Goal: Task Accomplishment & Management: Complete application form

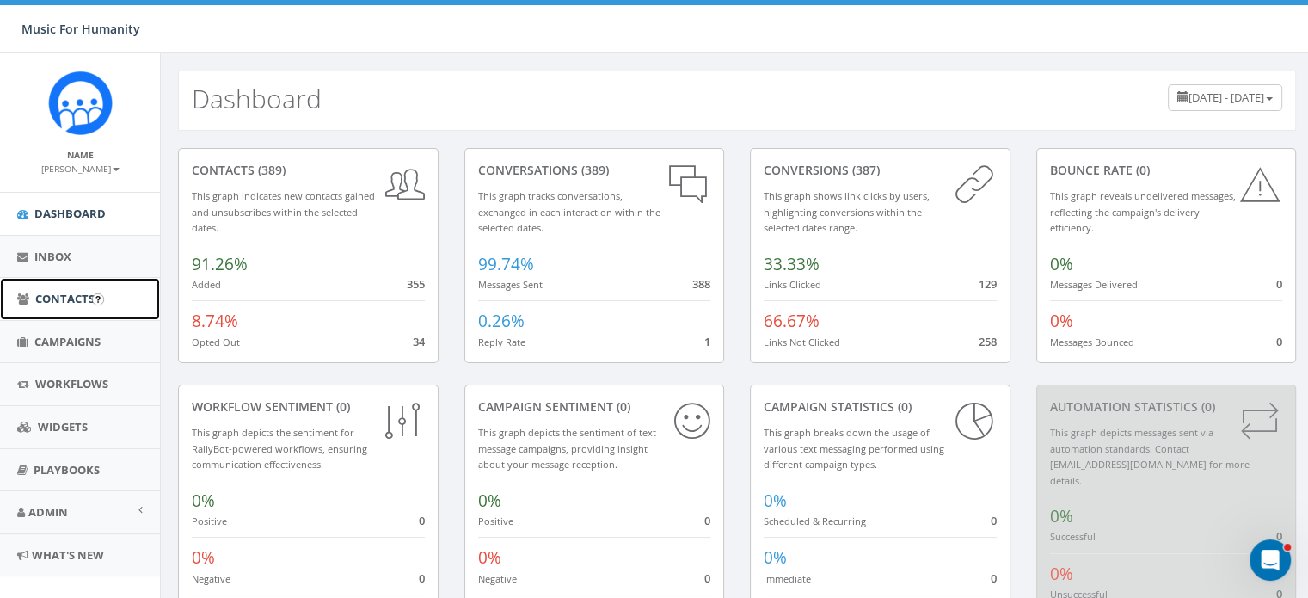
click at [58, 298] on span "Contacts" at bounding box center [64, 298] width 59 height 15
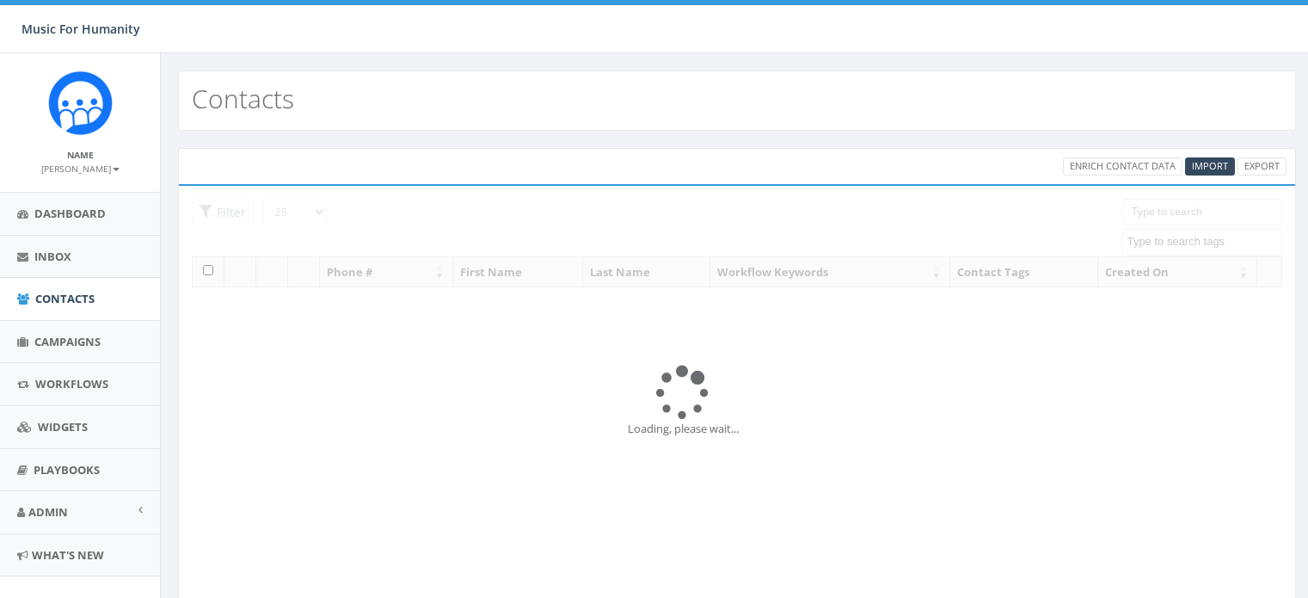
select select
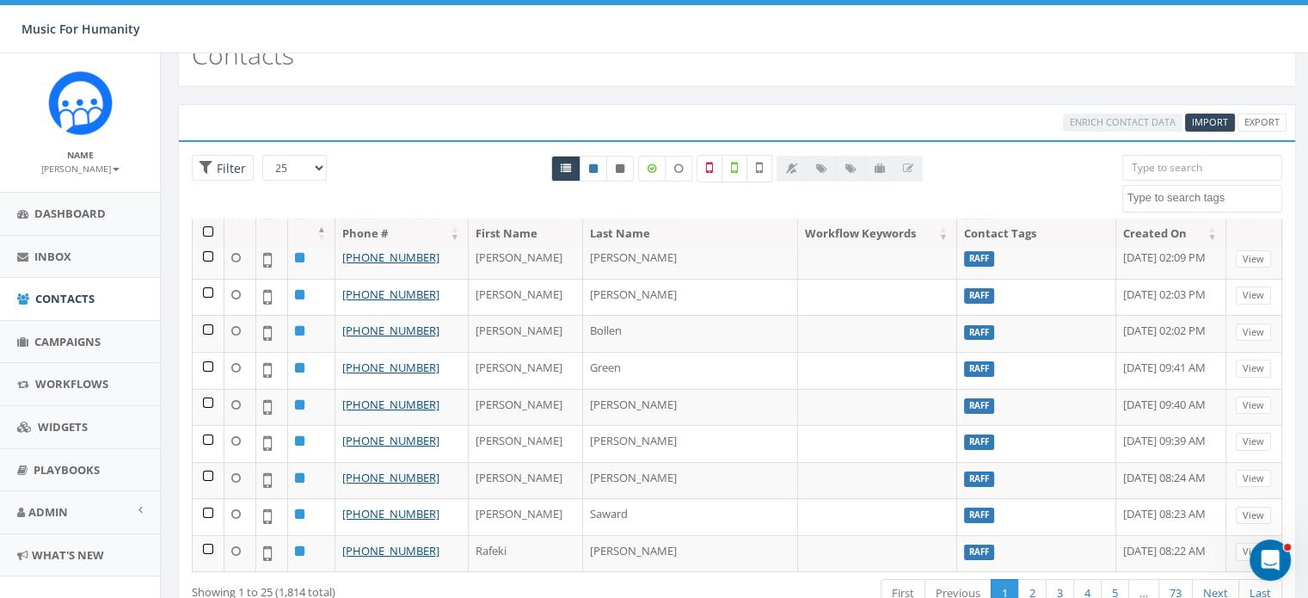
scroll to position [62, 0]
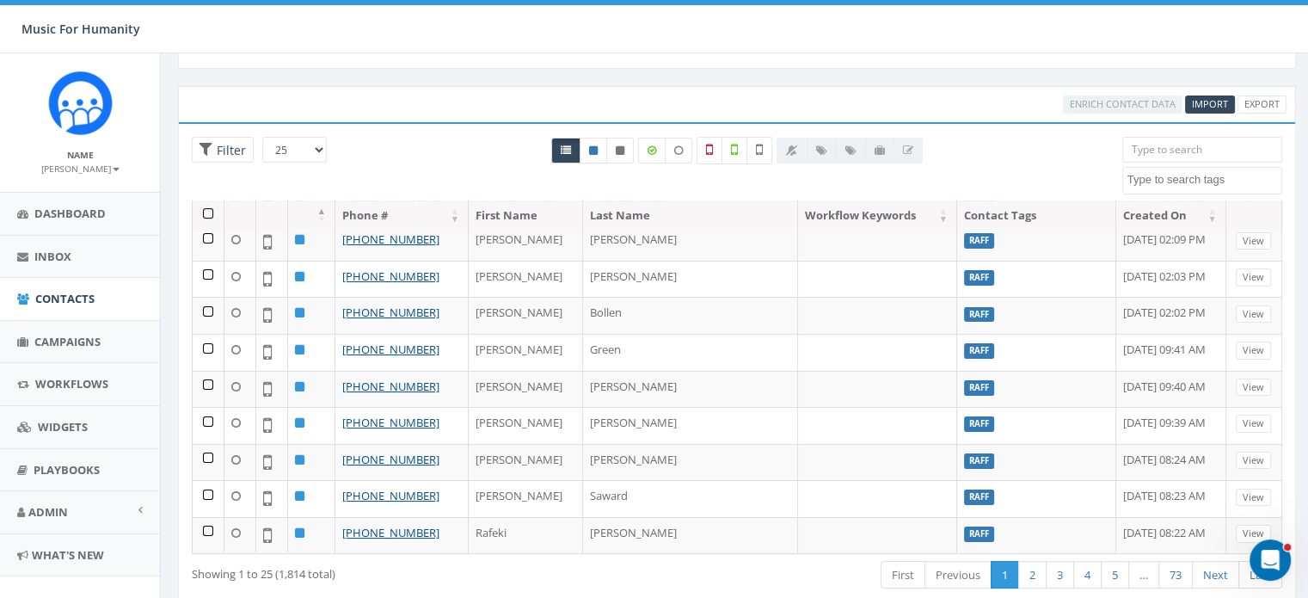
click at [1147, 149] on input "search" at bounding box center [1202, 150] width 160 height 26
paste input "3292267556"
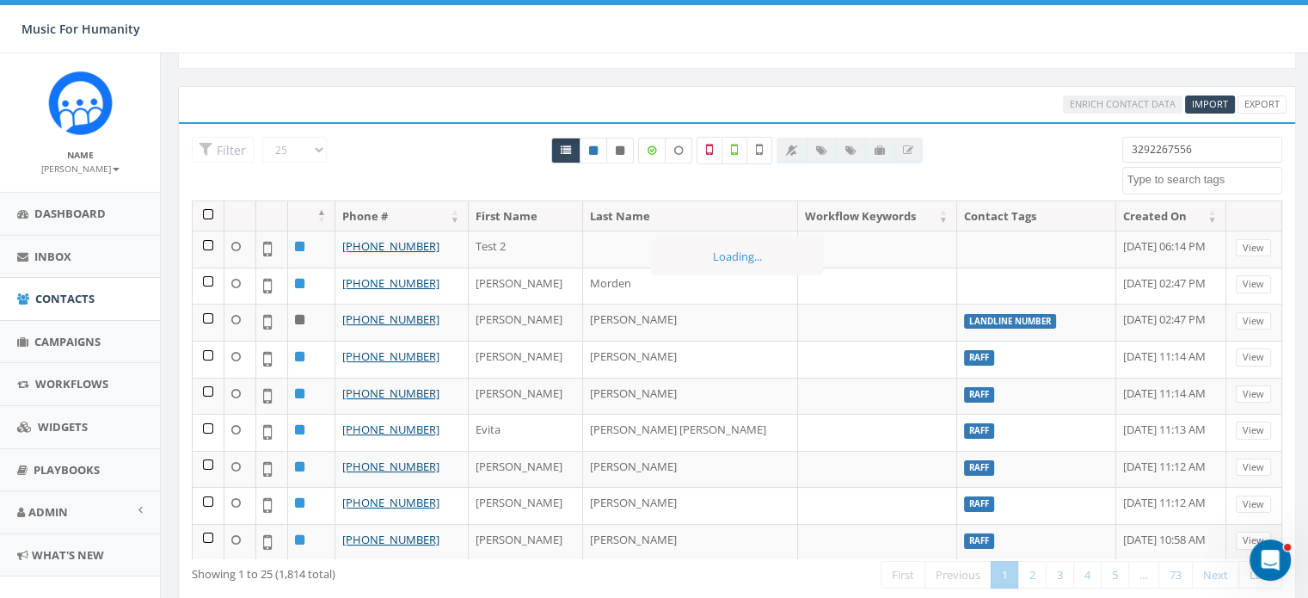
scroll to position [59, 0]
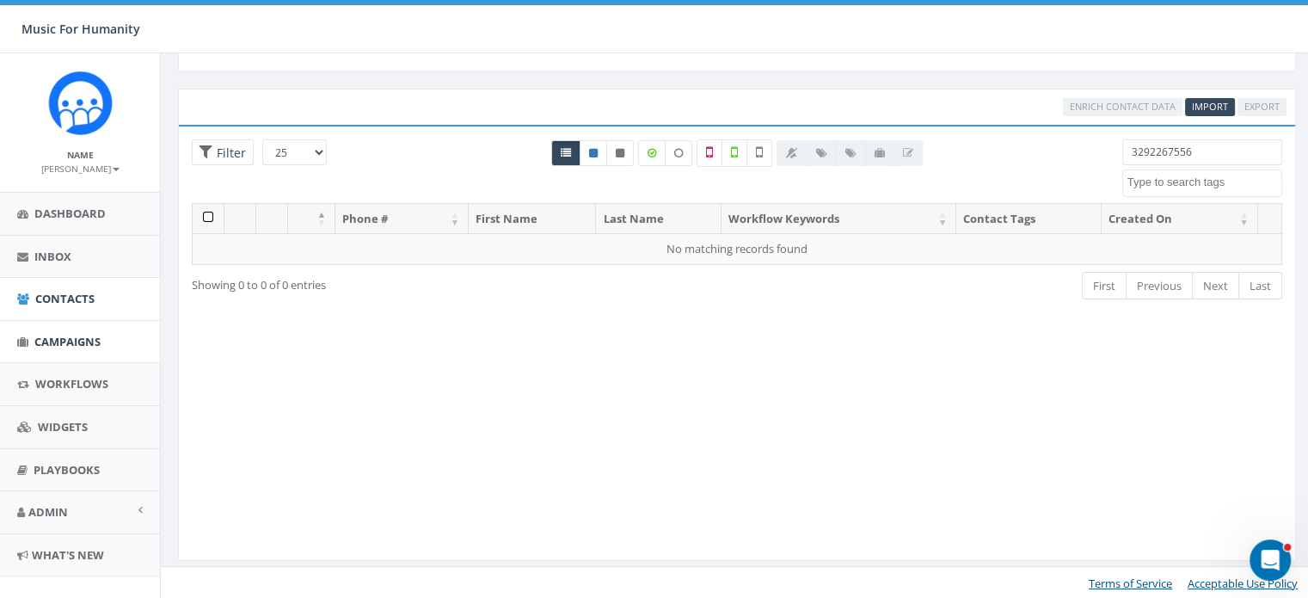
type input "3292267556"
click at [76, 337] on span "Campaigns" at bounding box center [67, 341] width 66 height 15
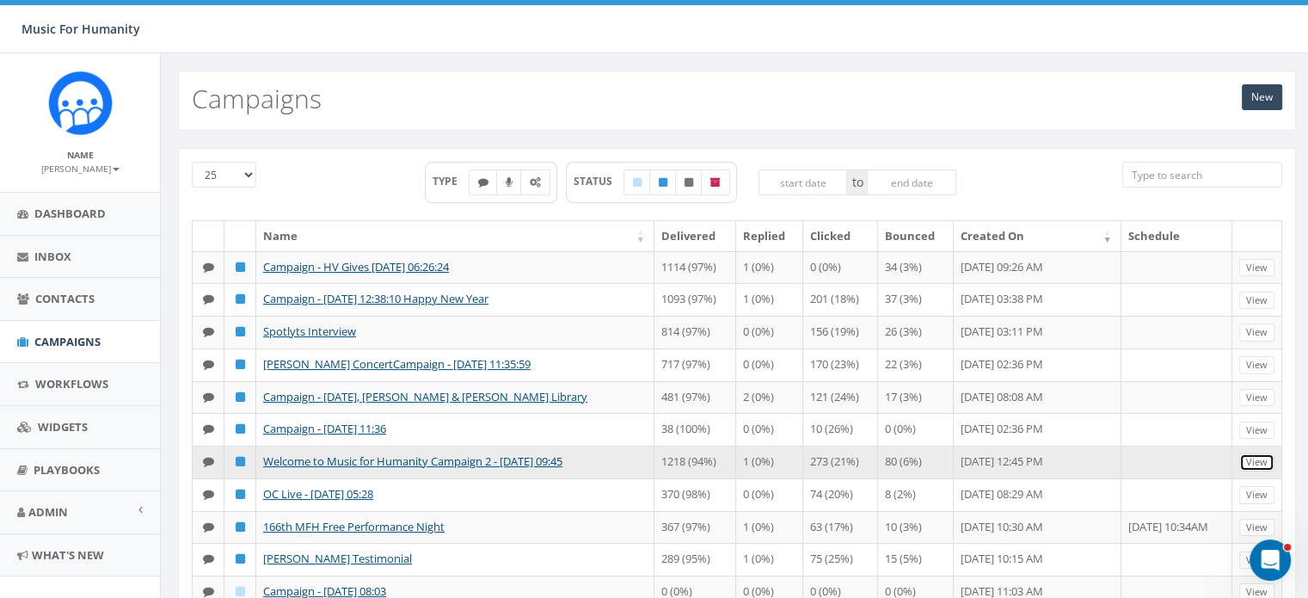
click at [1260, 471] on link "View" at bounding box center [1256, 462] width 35 height 18
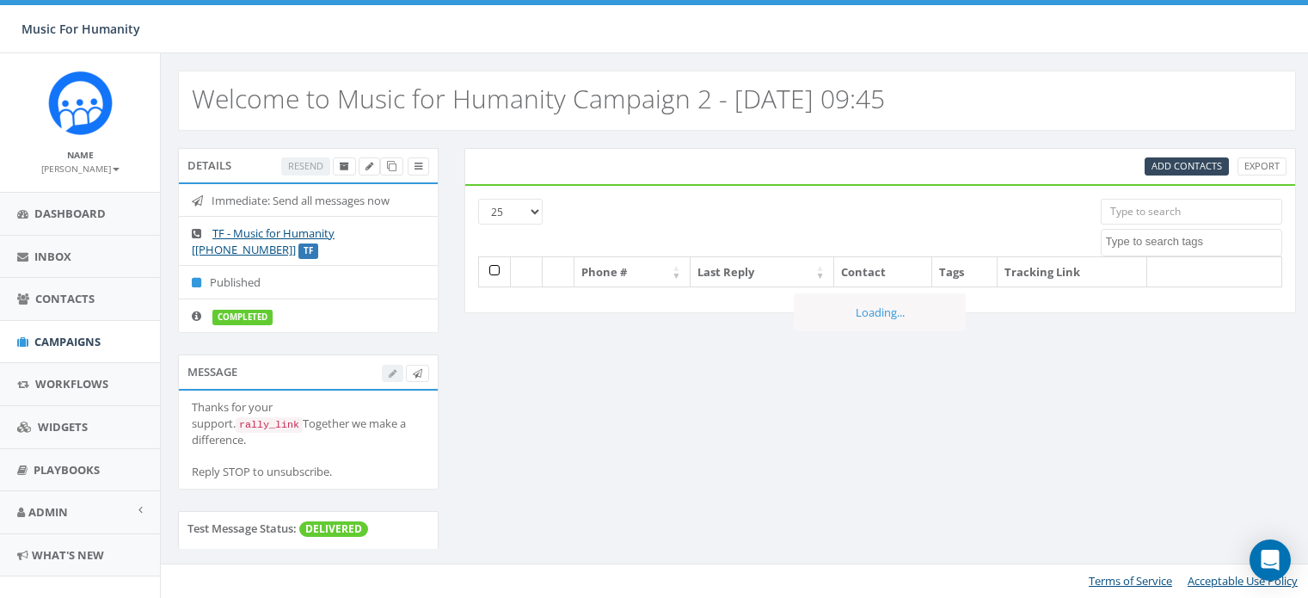
select select
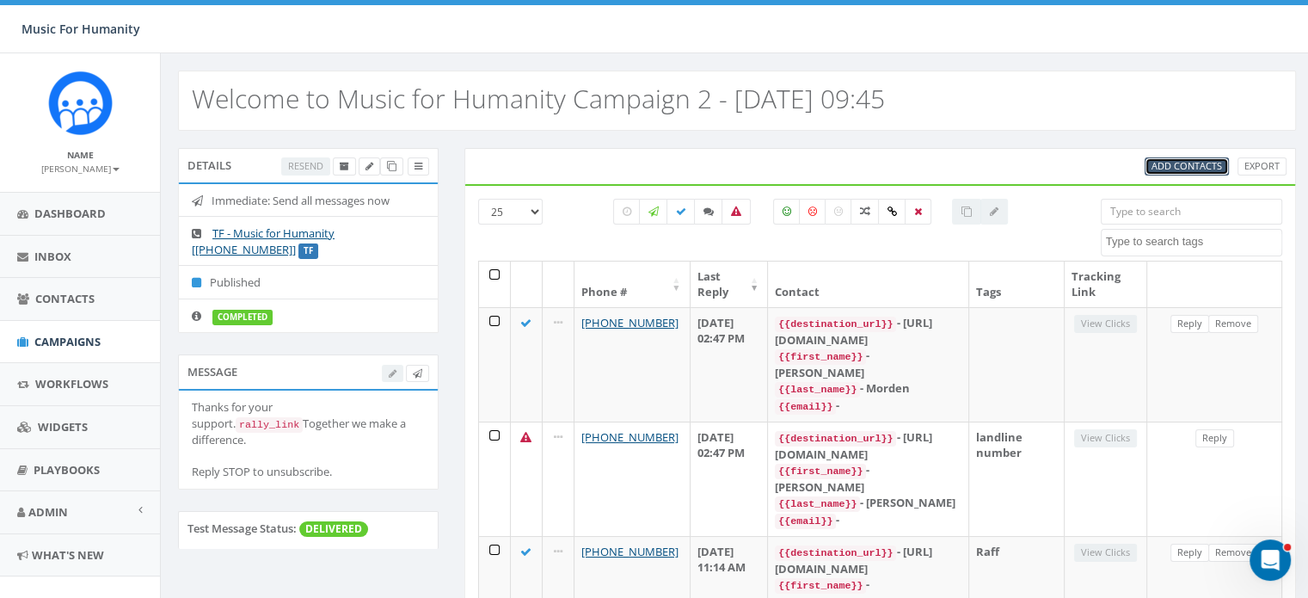
click at [1180, 163] on span "Add Contacts" at bounding box center [1186, 165] width 70 height 13
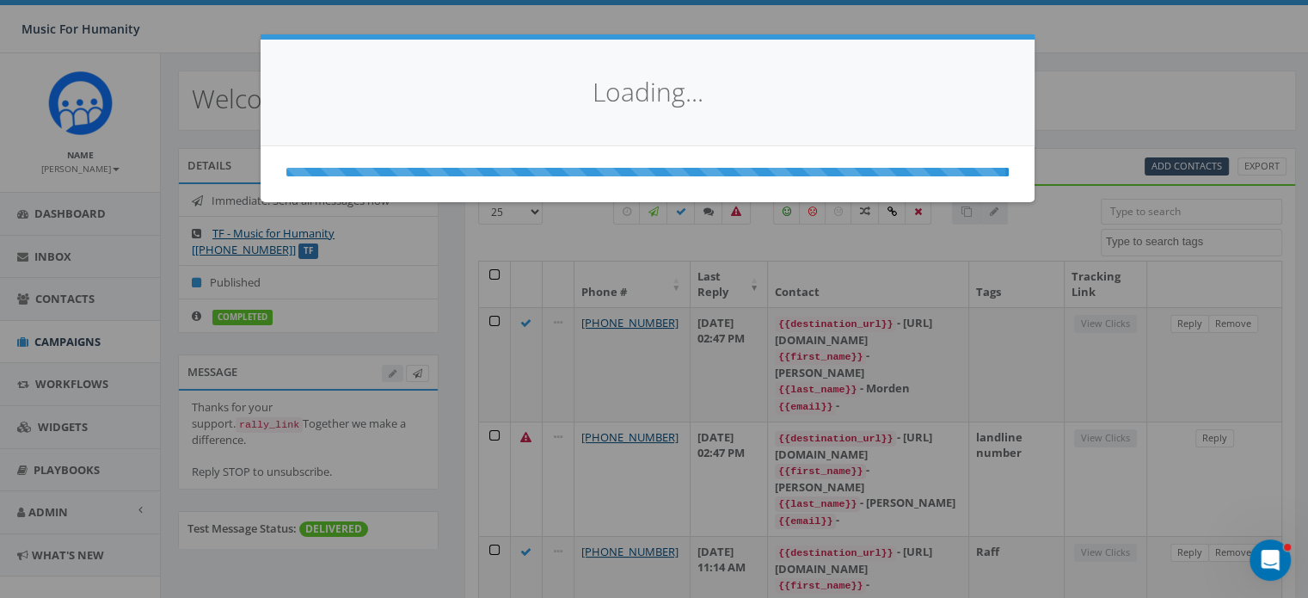
select select
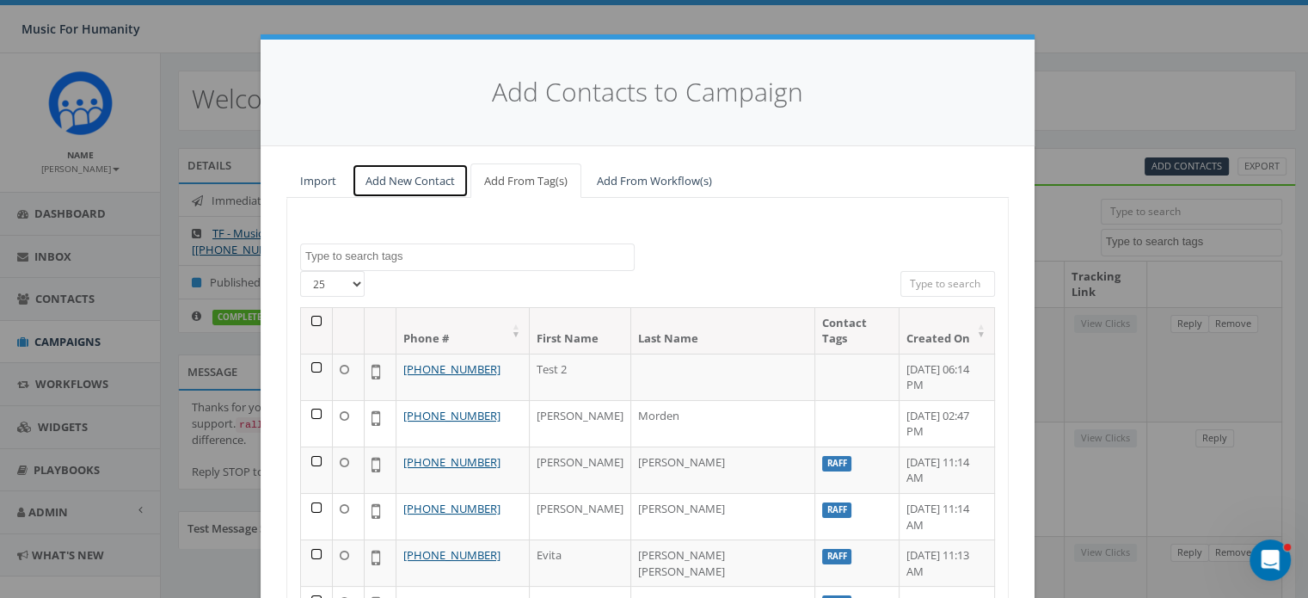
click at [406, 179] on link "Add New Contact" at bounding box center [410, 180] width 117 height 35
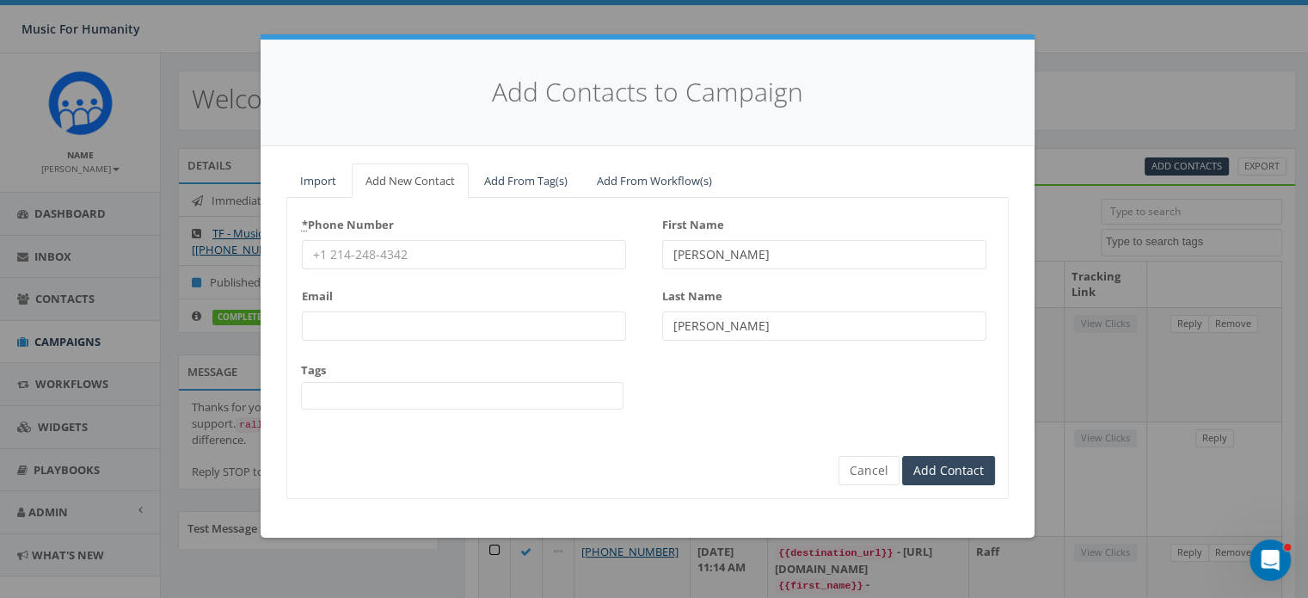
click at [344, 247] on input "* Phone Number" at bounding box center [464, 254] width 324 height 29
paste input "3292267556"
type input "3292267556"
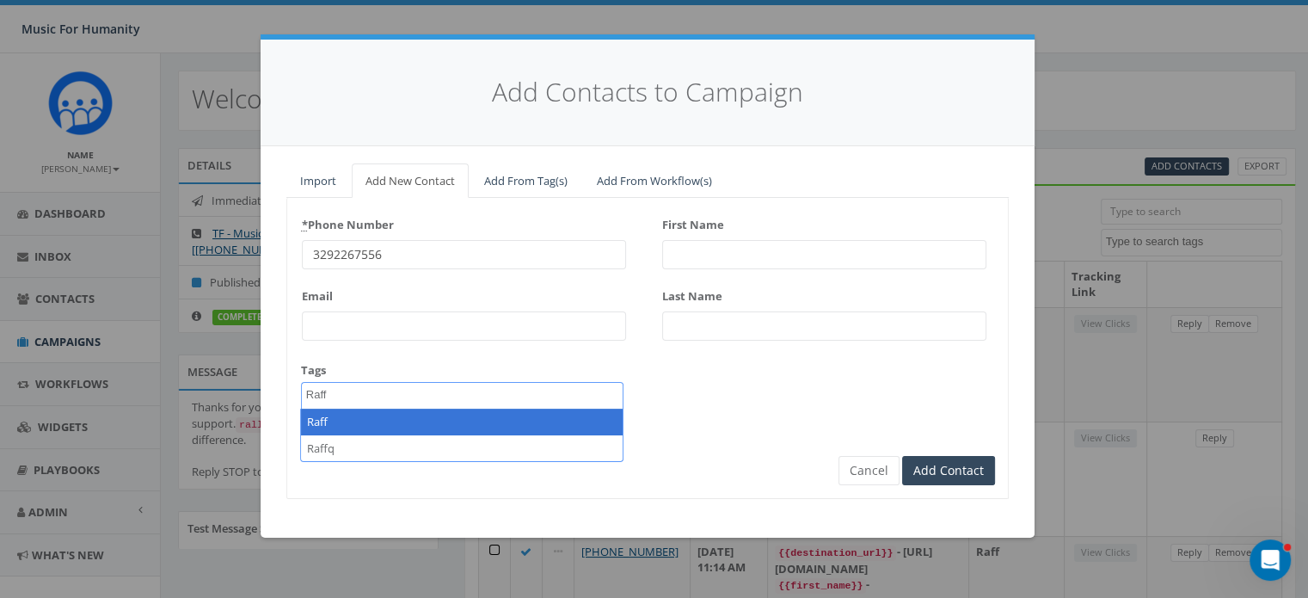
type textarea "Raff"
select select "Raff"
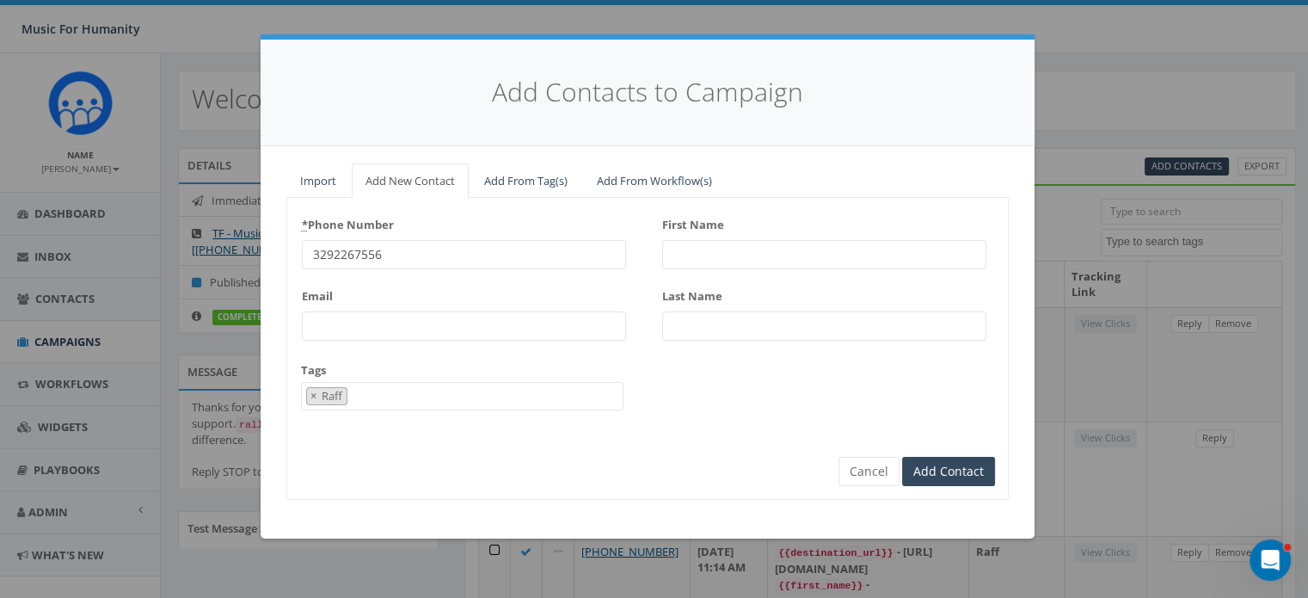
scroll to position [144, 0]
type input "[PERSON_NAME]"
click at [945, 466] on input "Add Contact" at bounding box center [948, 471] width 93 height 29
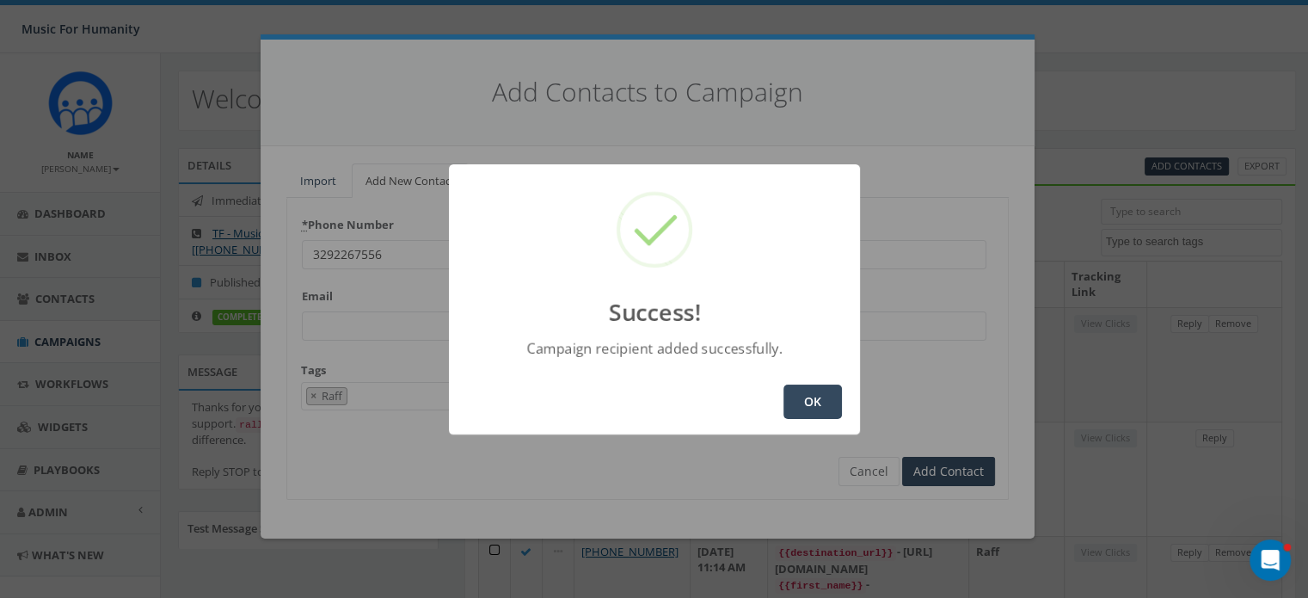
click at [812, 404] on button "OK" at bounding box center [812, 401] width 58 height 34
